Goal: Communication & Community: Answer question/provide support

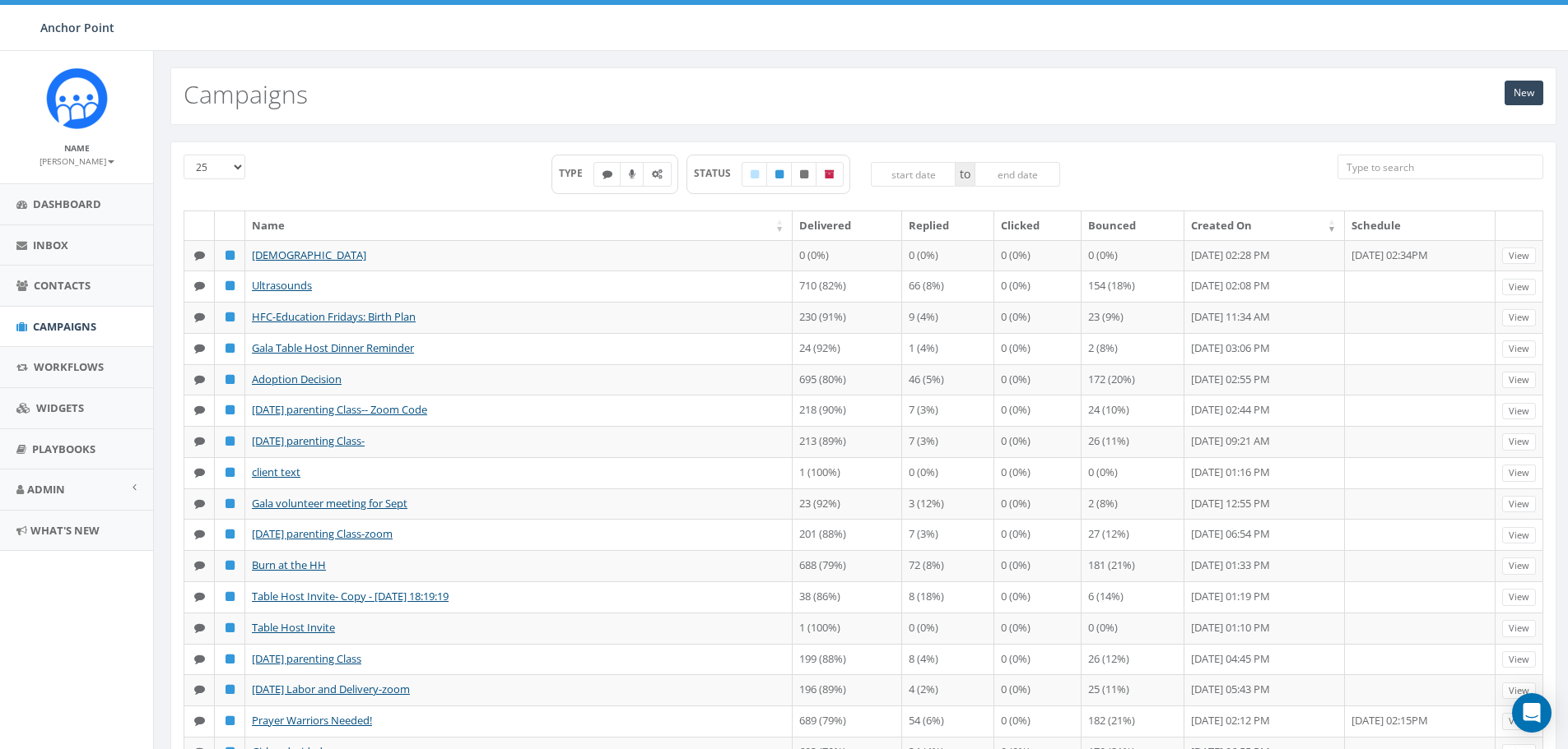
scroll to position [339, 0]
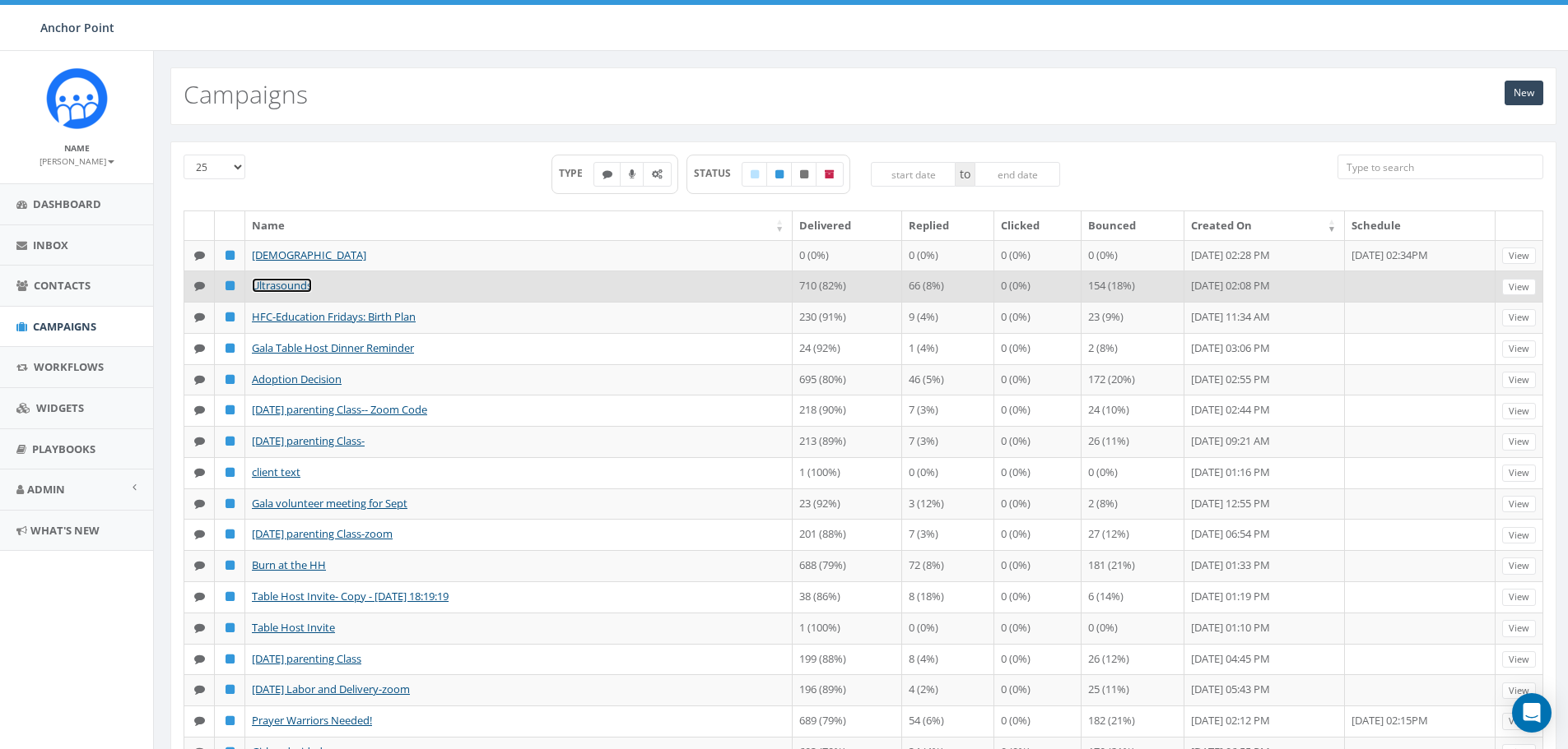
click at [289, 293] on link "Ultrasounds" at bounding box center [282, 285] width 60 height 15
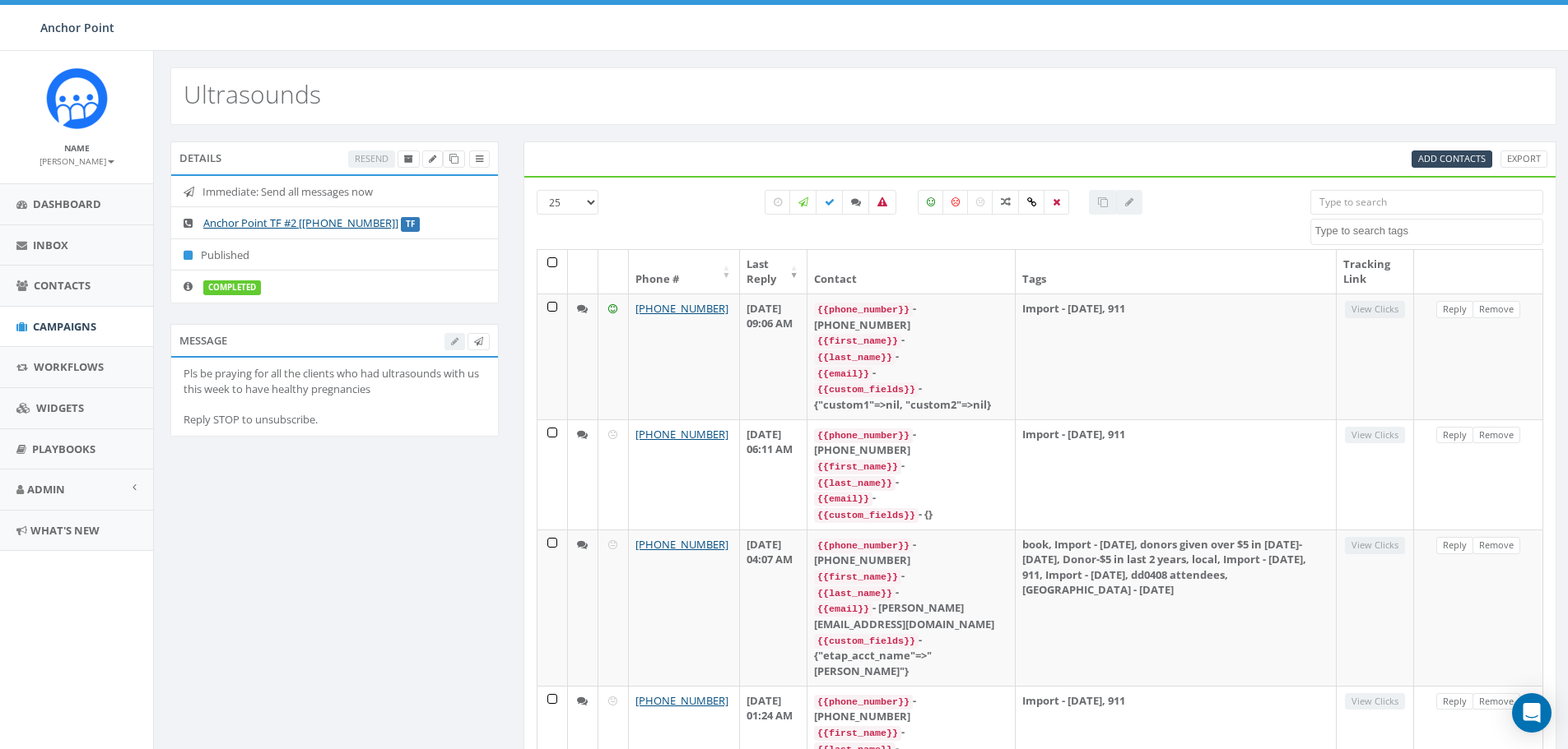
select select
click at [854, 201] on icon at bounding box center [856, 202] width 10 height 10
checkbox input "true"
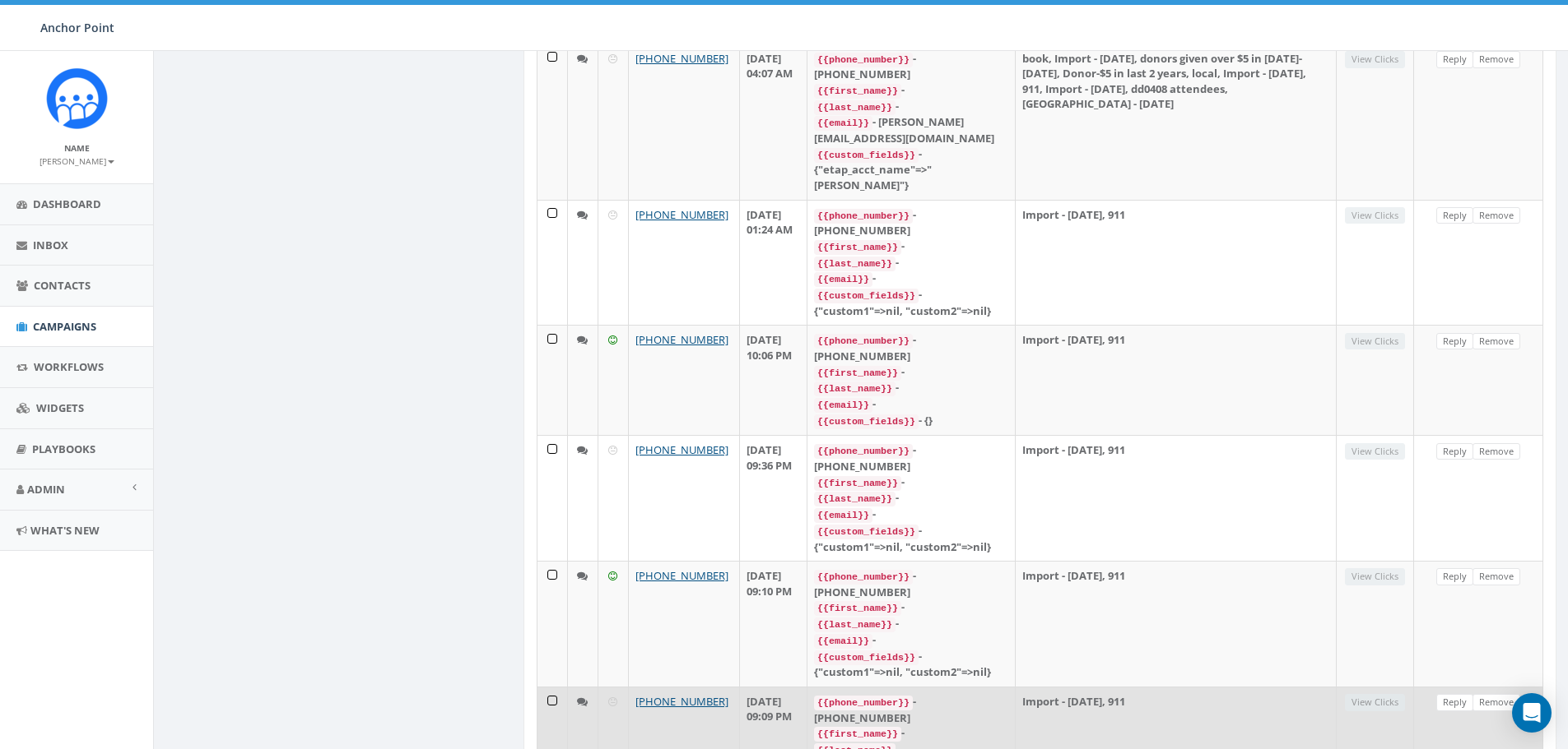
scroll to position [0, 0]
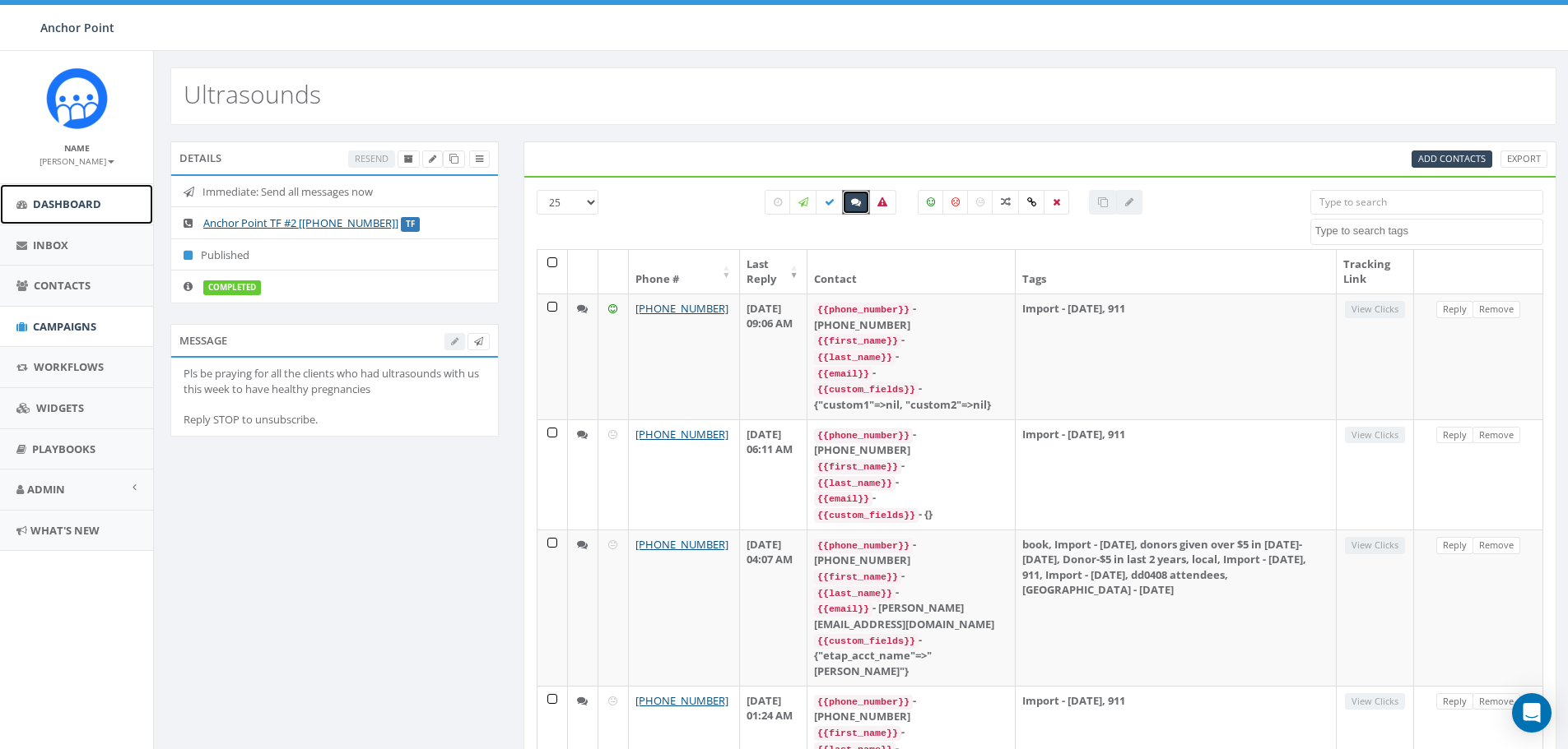
click at [56, 207] on span "Dashboard" at bounding box center [67, 204] width 68 height 15
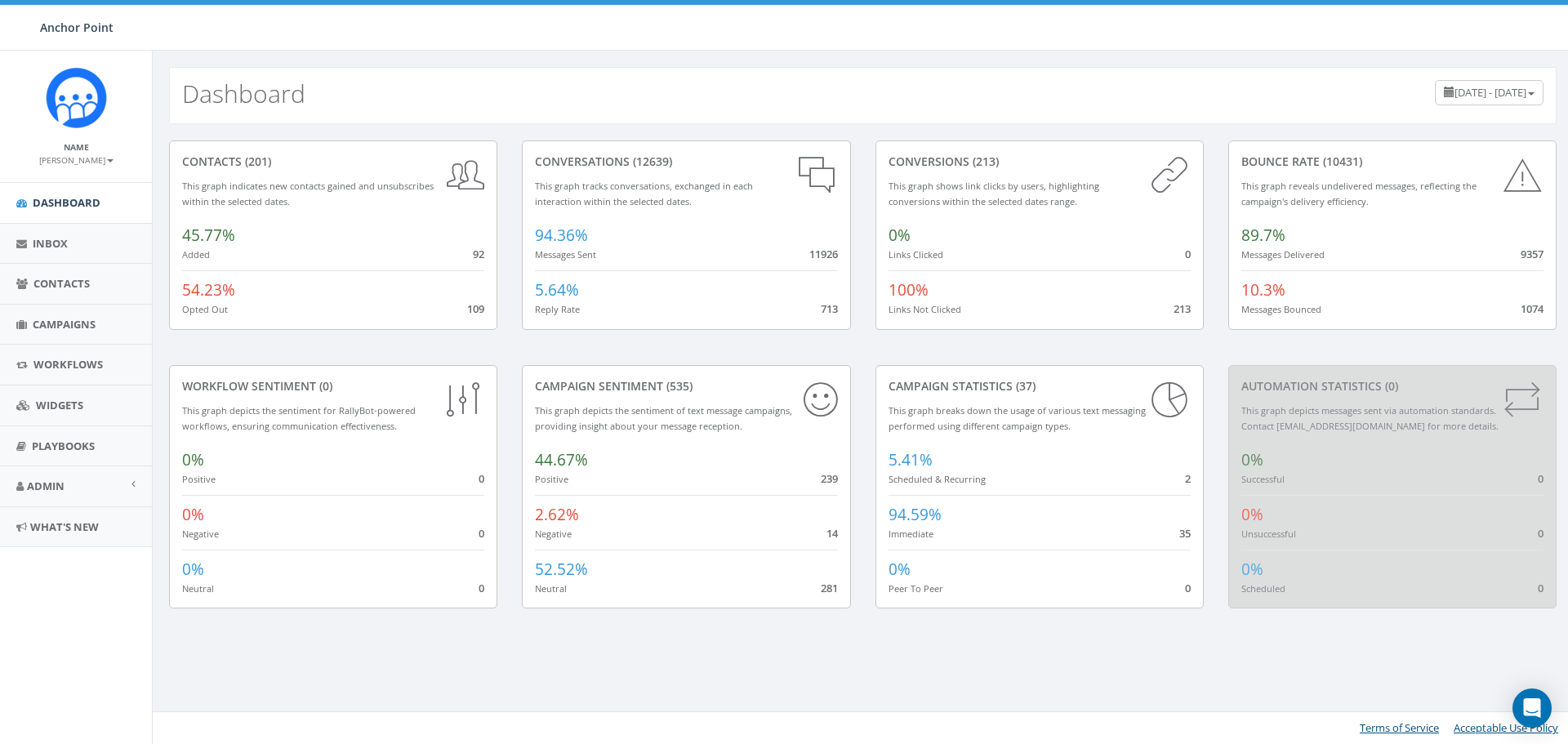
scroll to position [337, 0]
click at [55, 324] on span "Campaigns" at bounding box center [64, 324] width 63 height 15
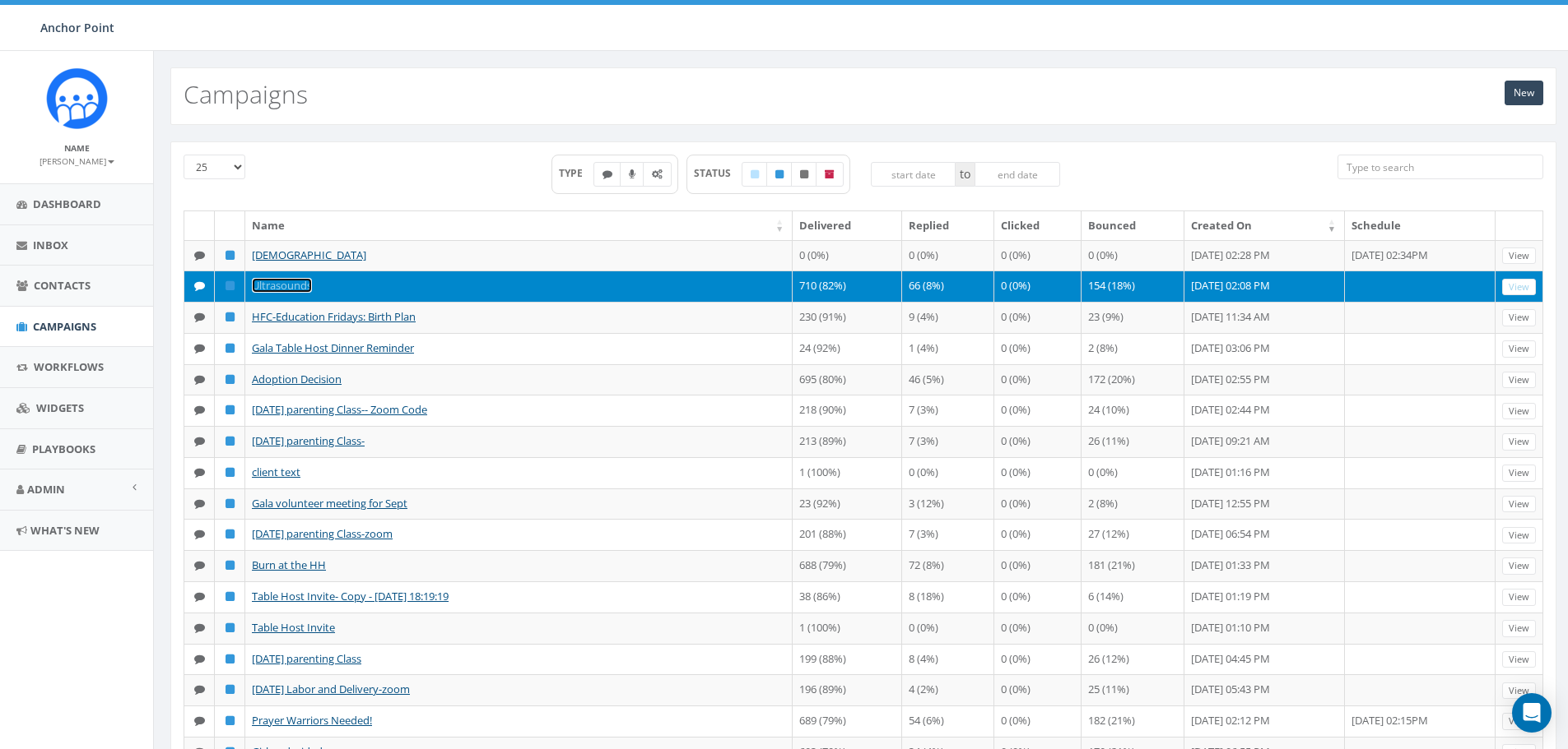
click at [286, 293] on link "Ultrasounds" at bounding box center [282, 285] width 60 height 15
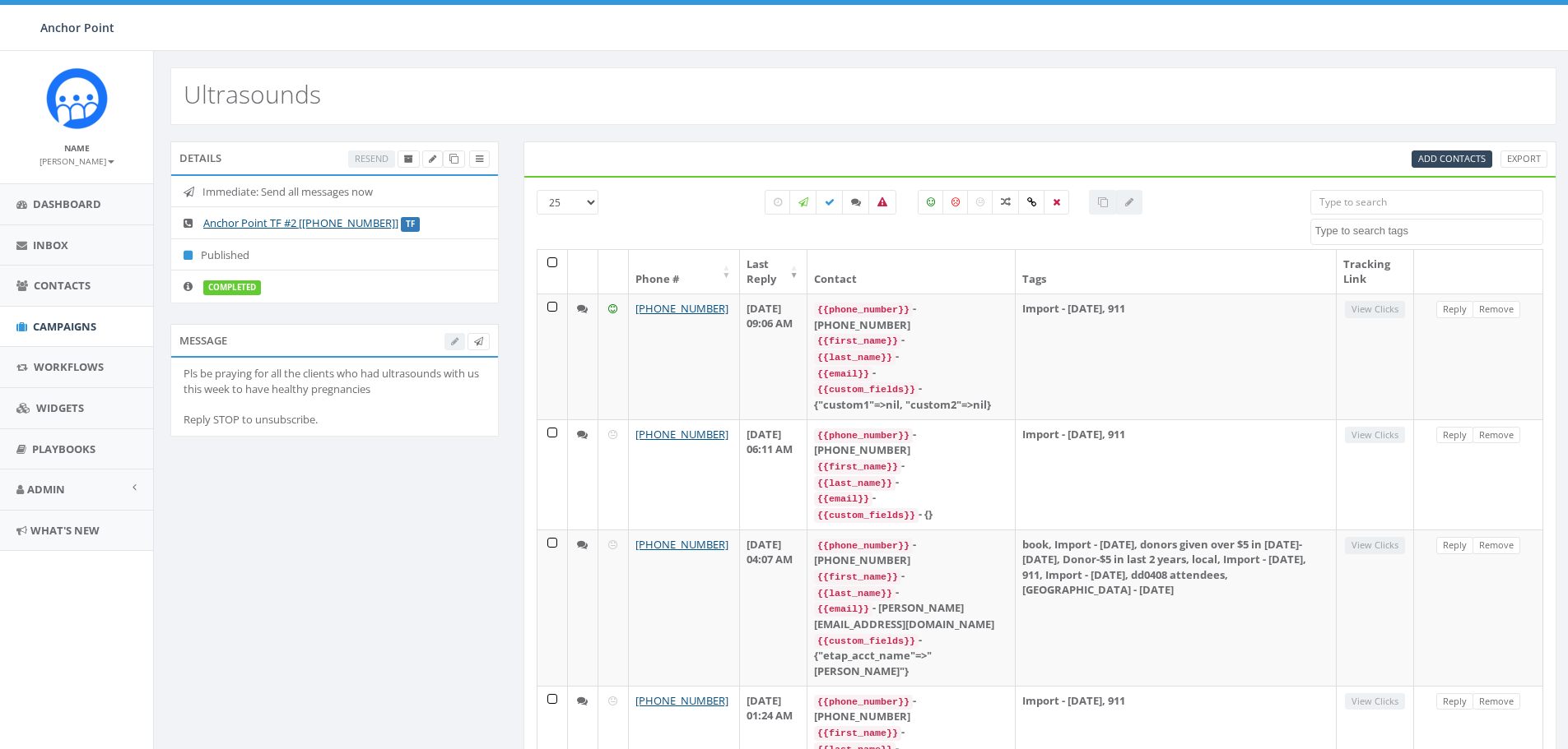
select select
click at [855, 202] on icon at bounding box center [856, 202] width 10 height 10
checkbox input "true"
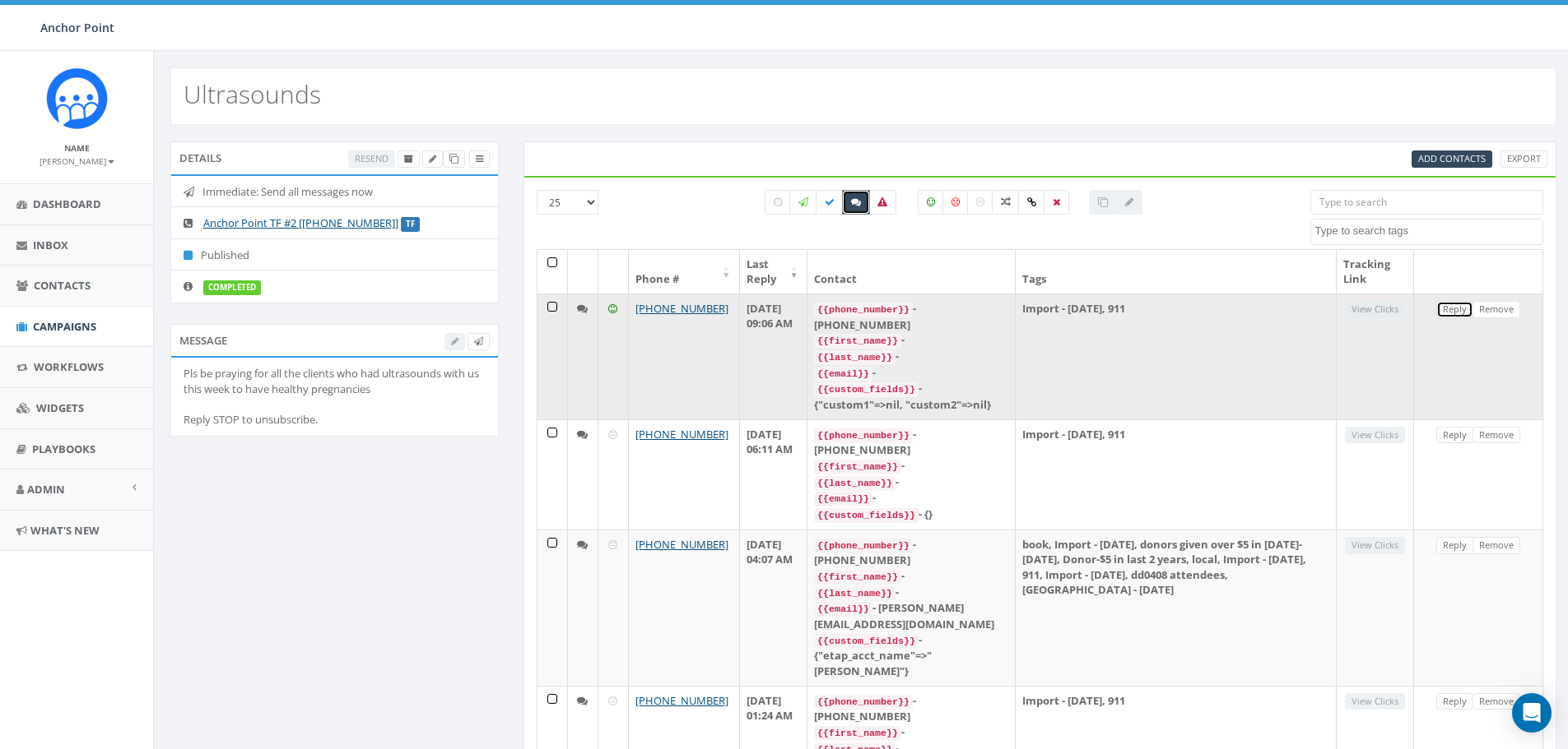
click at [1454, 307] on link "Reply" at bounding box center [1455, 310] width 37 height 18
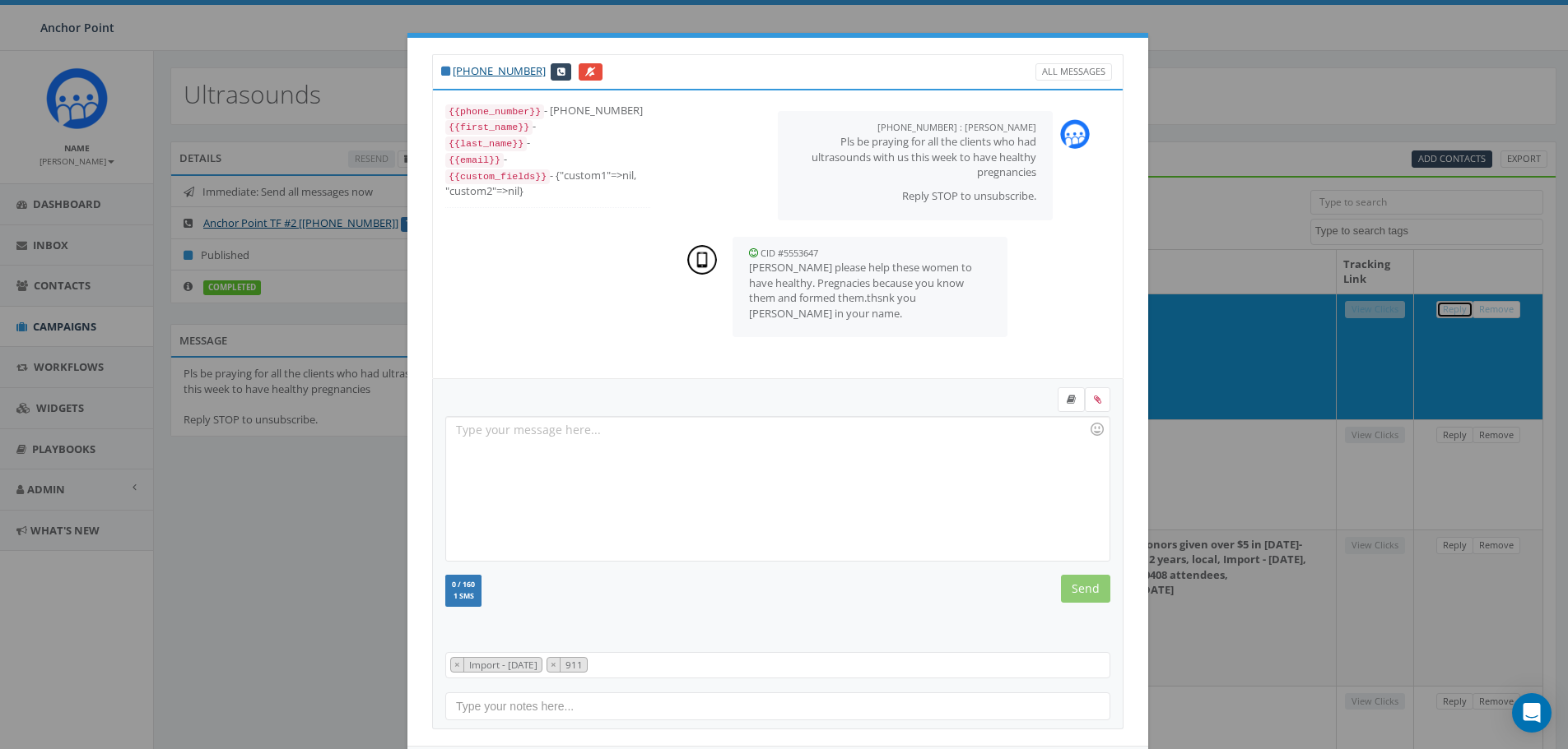
scroll to position [17, 0]
drag, startPoint x: 623, startPoint y: 109, endPoint x: 546, endPoint y: 109, distance: 77.0
type textarea "12107714755"
click at [546, 109] on div "{{phone_number}} - +12107714755" at bounding box center [547, 110] width 205 height 17
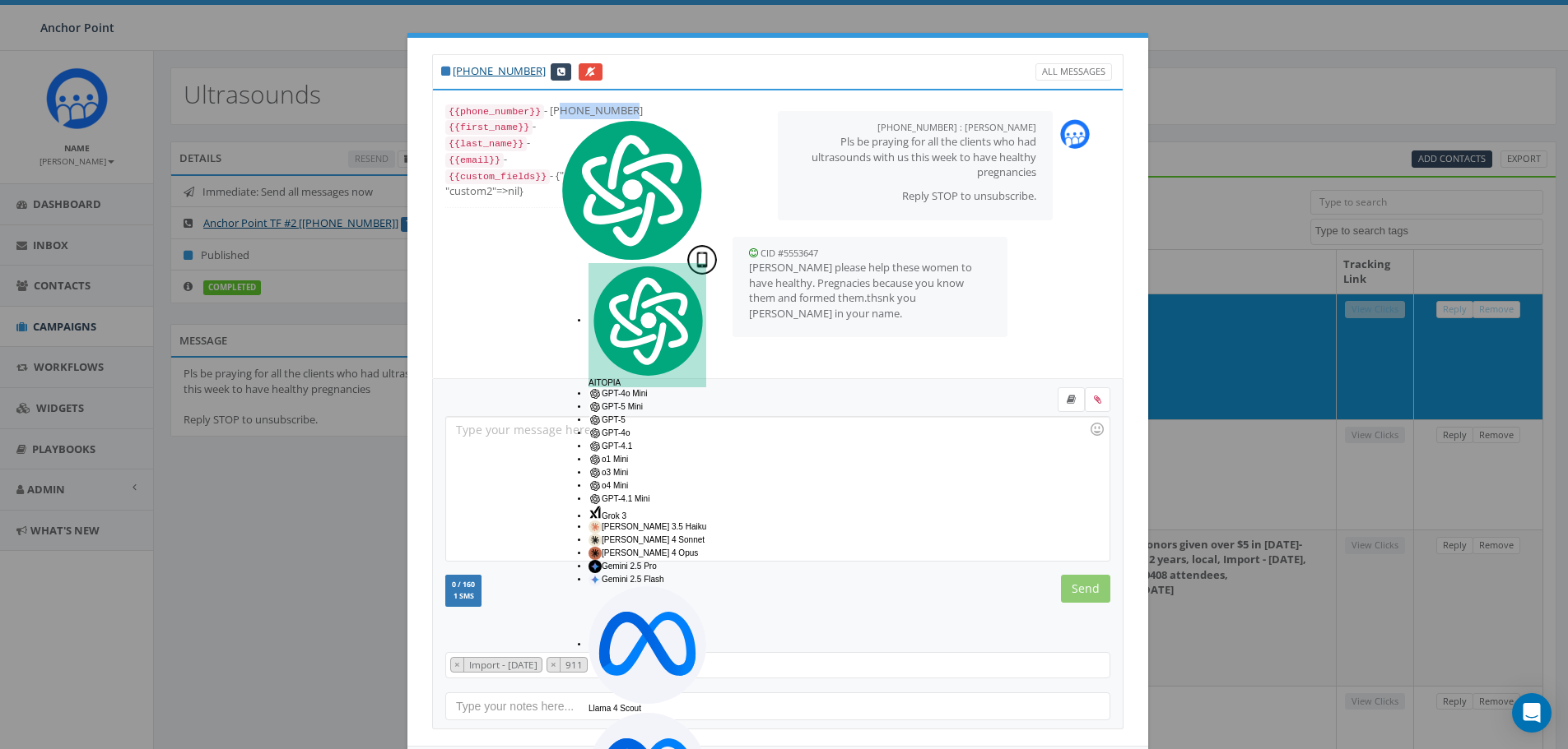
copy div "12107714755"
click at [1238, 105] on div "+1 210-771-4755 All Messages {{phone_number}} - +12107714755 {{first_name}} - {…" at bounding box center [784, 374] width 1568 height 749
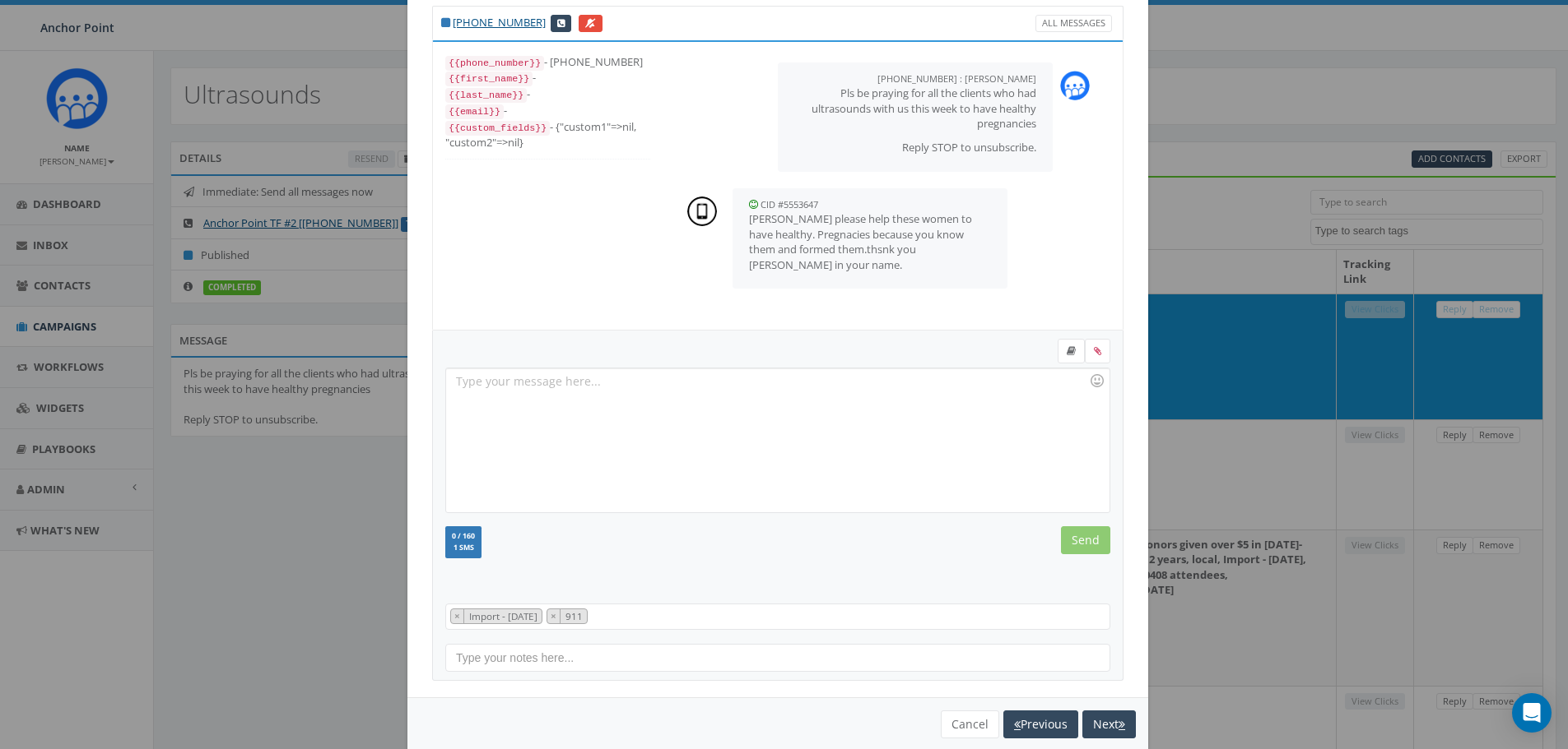
scroll to position [75, 0]
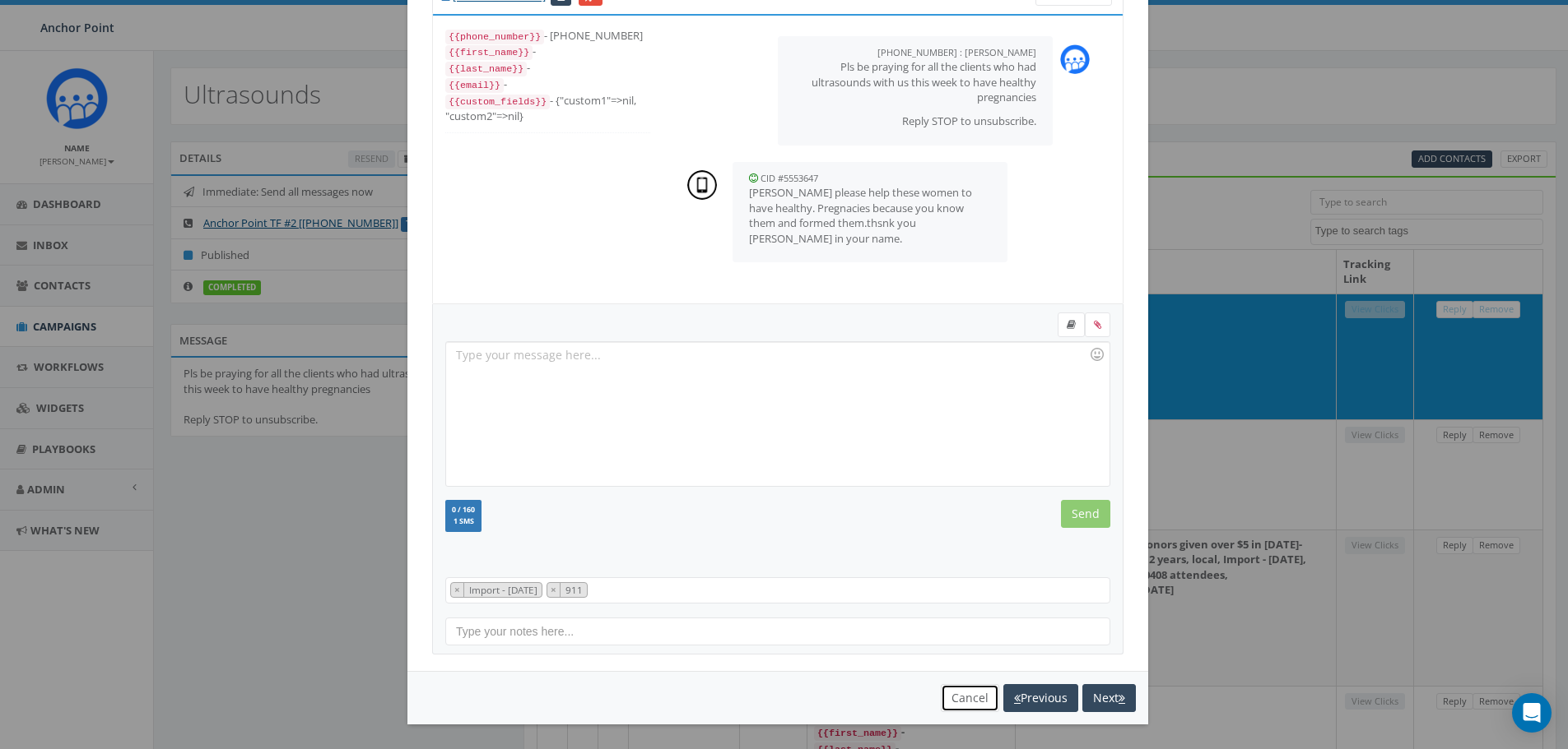
click at [966, 700] on button "Cancel" at bounding box center [970, 698] width 59 height 28
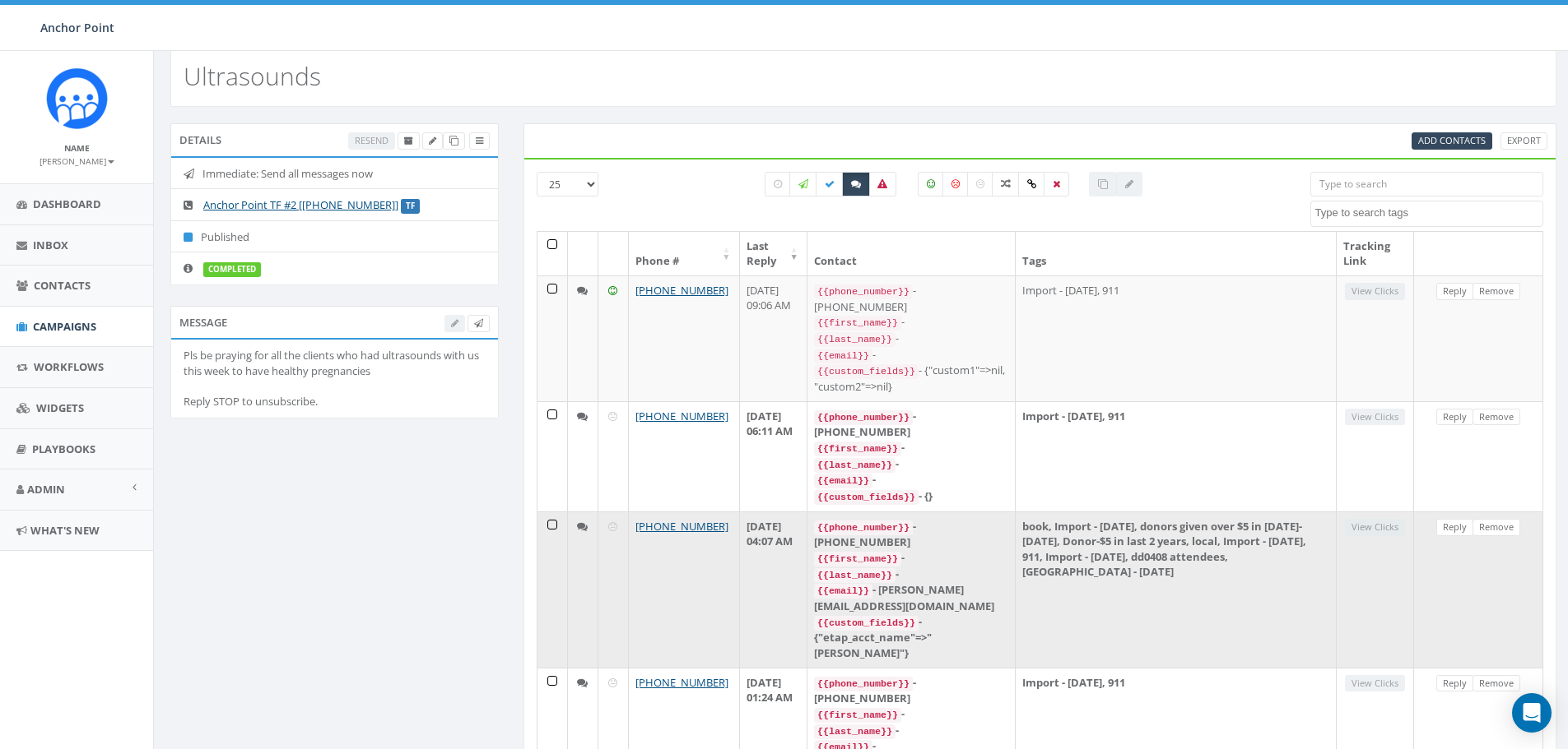
scroll to position [0, 0]
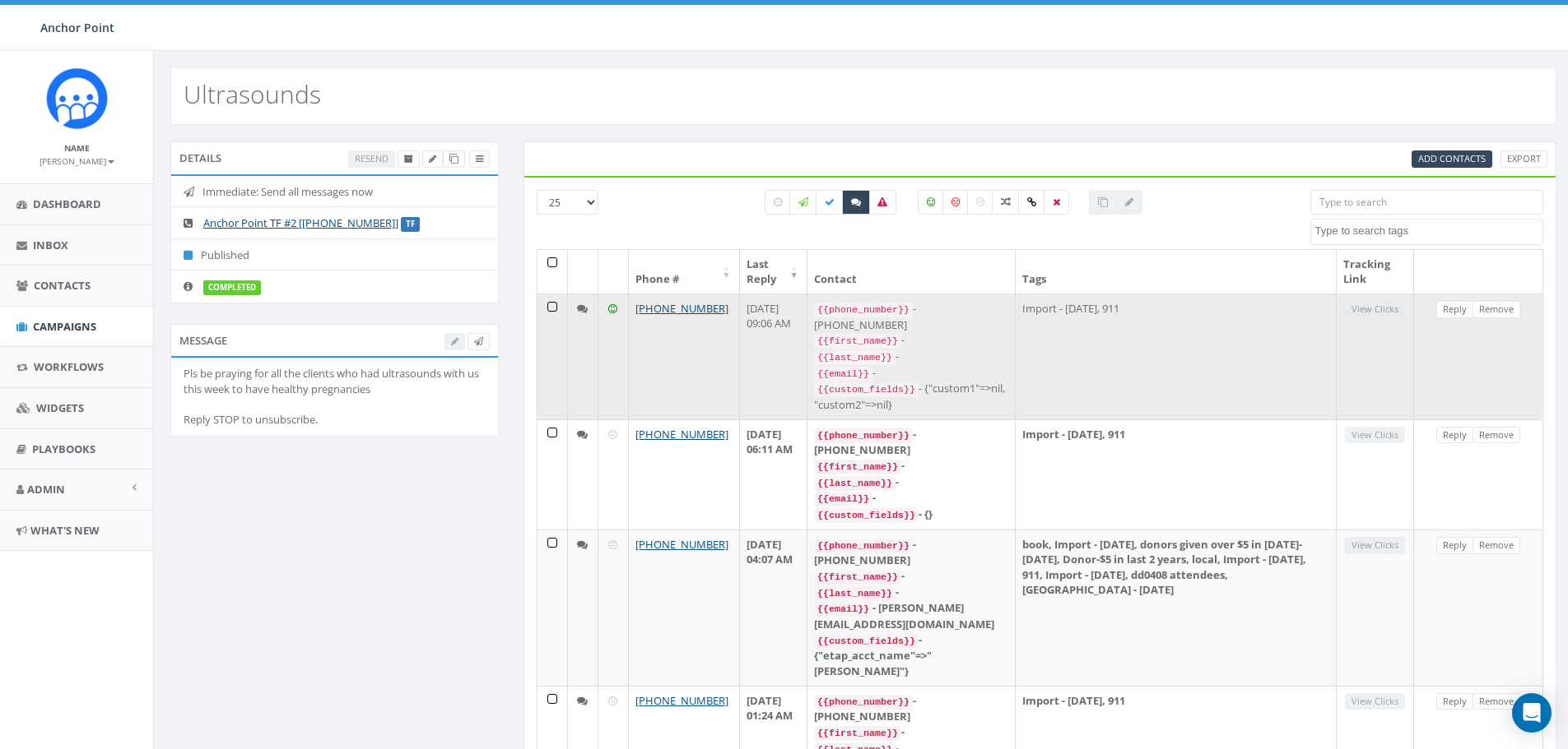
click at [1075, 332] on td "Import - 11/09/2023, 911" at bounding box center [1176, 356] width 321 height 126
click at [962, 333] on div "{{first_name}} -" at bounding box center [910, 340] width 194 height 17
click at [1445, 308] on link "Reply" at bounding box center [1455, 310] width 37 height 18
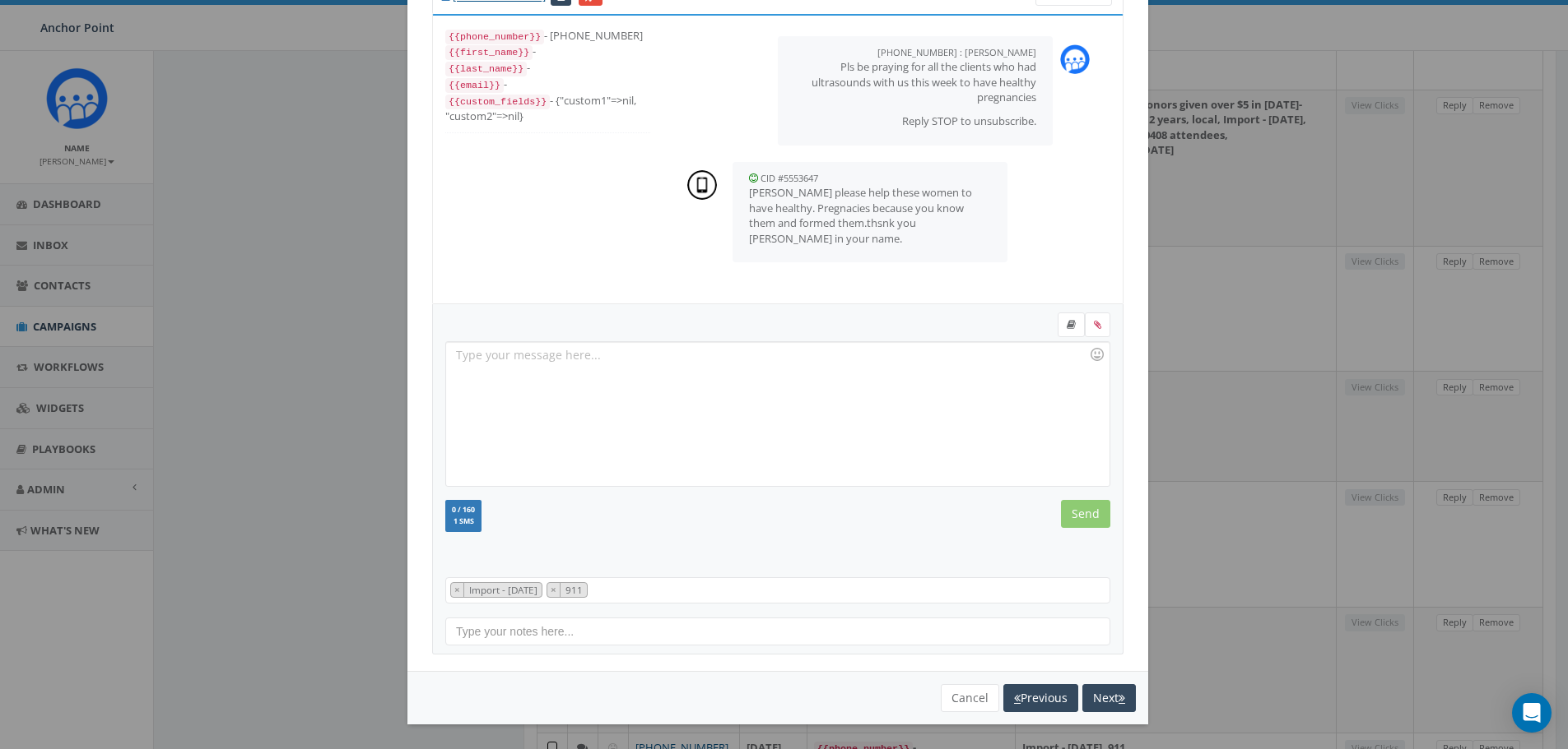
scroll to position [658, 0]
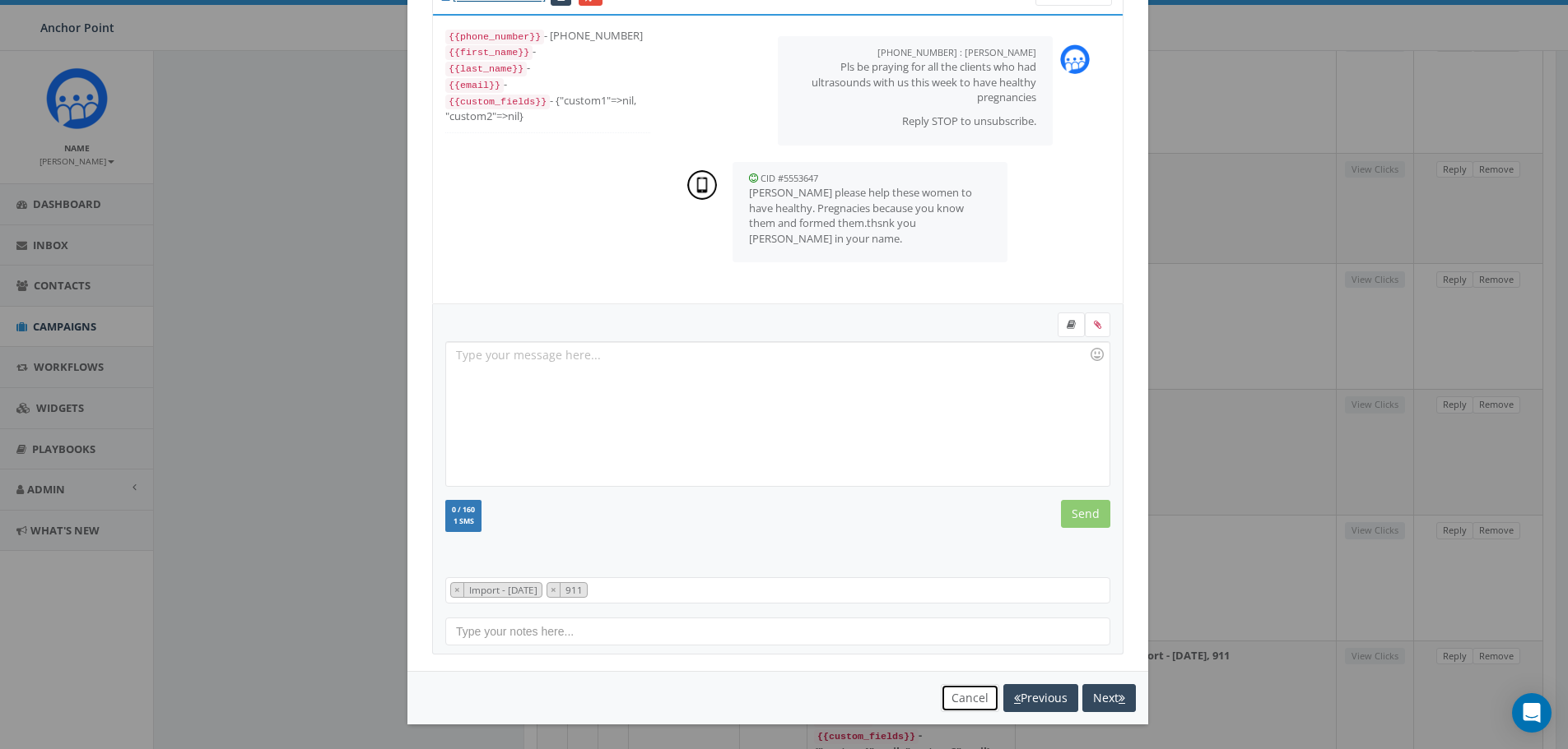
click at [953, 695] on button "Cancel" at bounding box center [970, 698] width 59 height 28
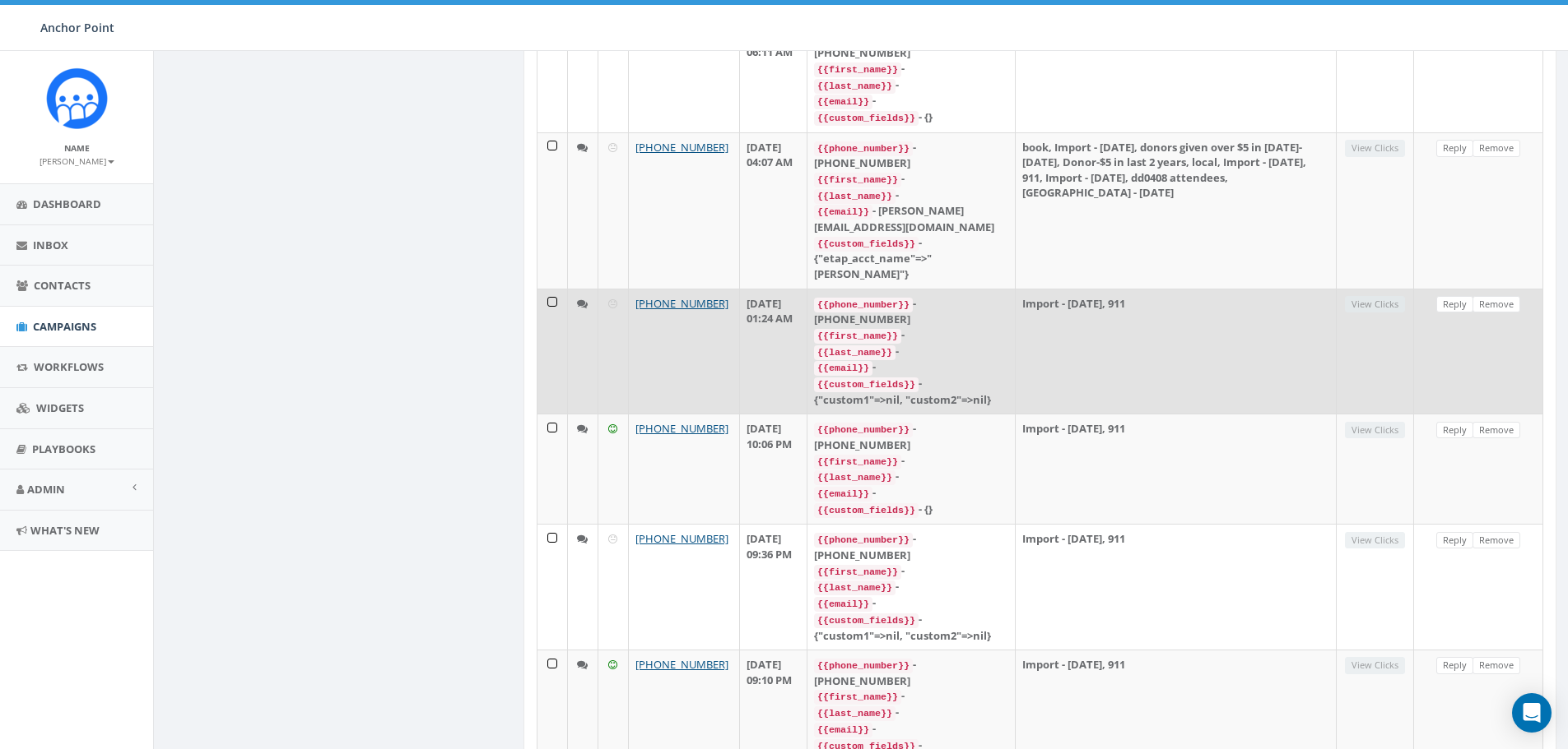
scroll to position [0, 0]
